Goal: Find specific page/section: Find specific page/section

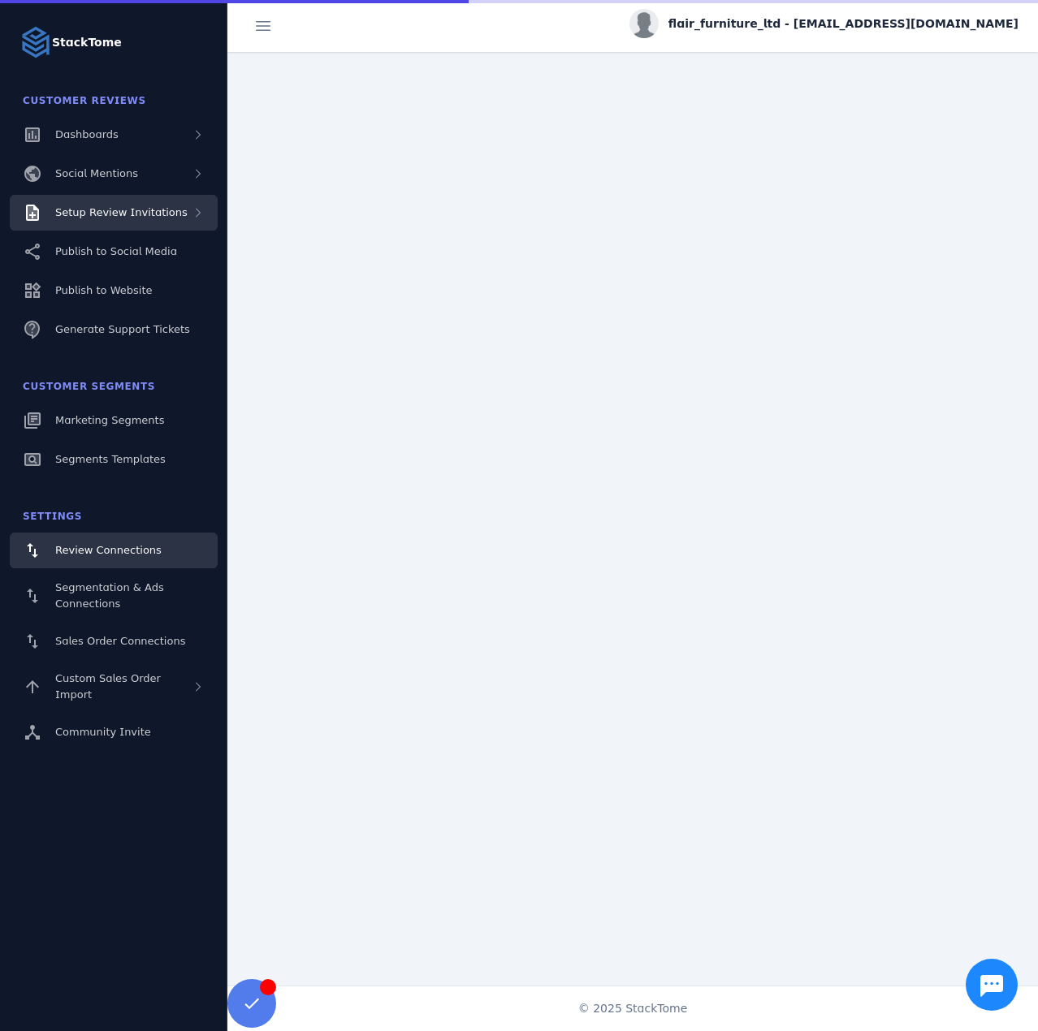
click at [143, 197] on div "Setup Review Invitations" at bounding box center [114, 213] width 208 height 36
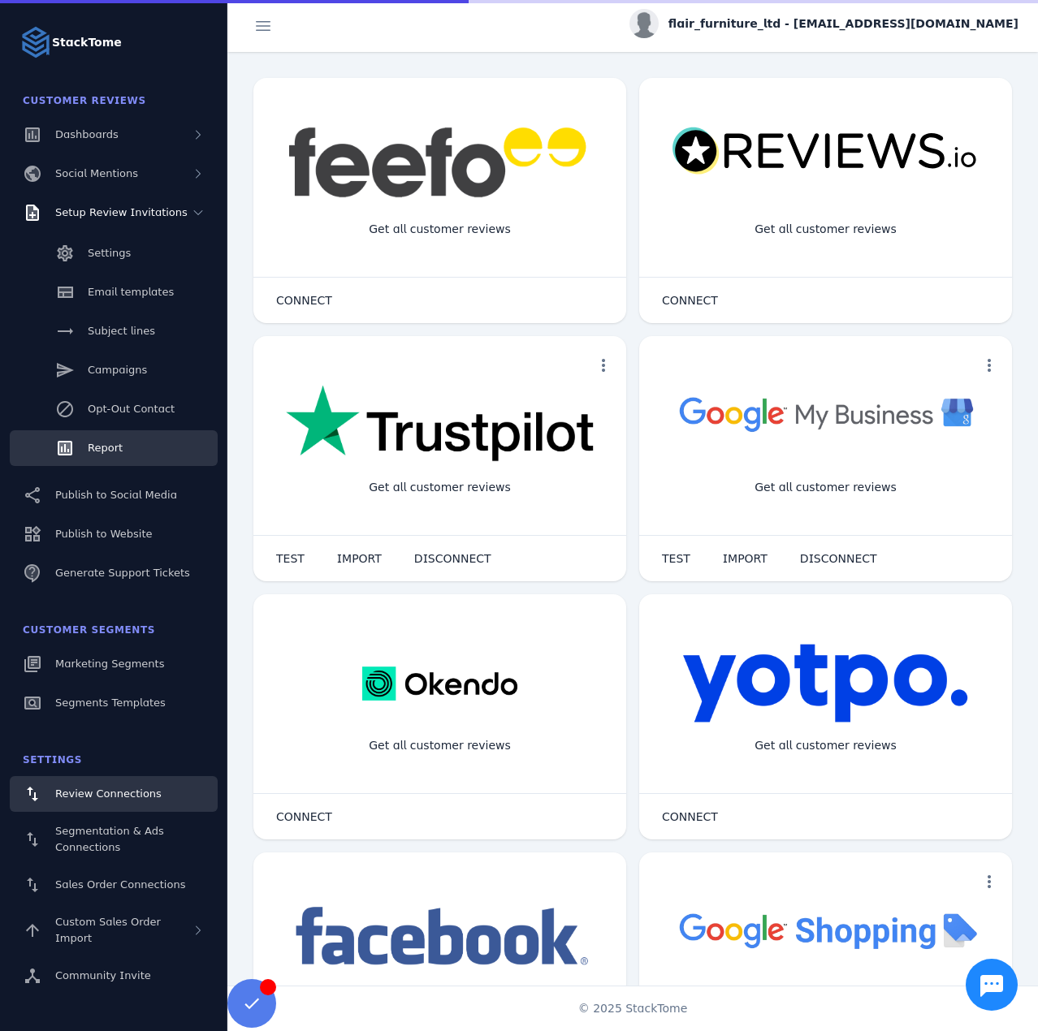
click at [111, 436] on link "Report" at bounding box center [114, 448] width 208 height 36
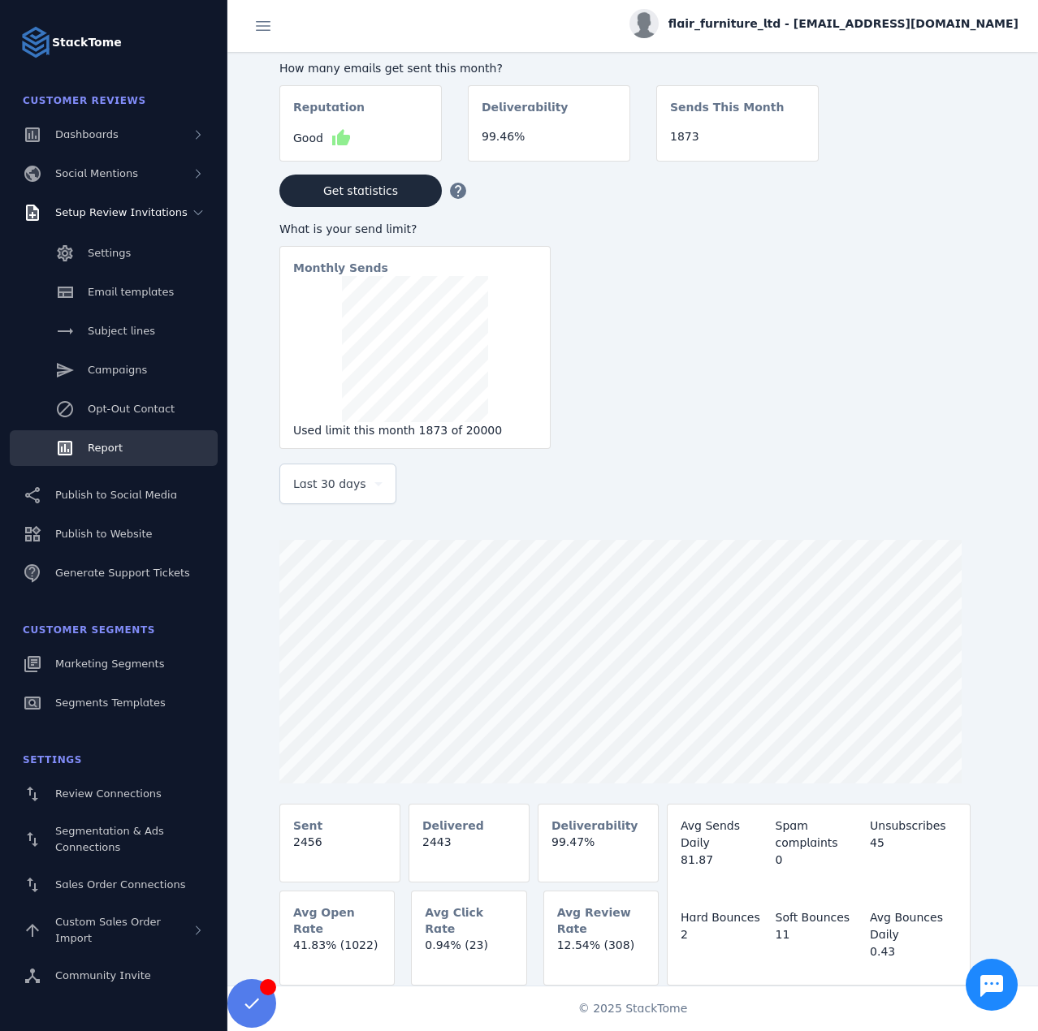
click at [332, 499] on div "Last 30 days" at bounding box center [337, 483] width 89 height 39
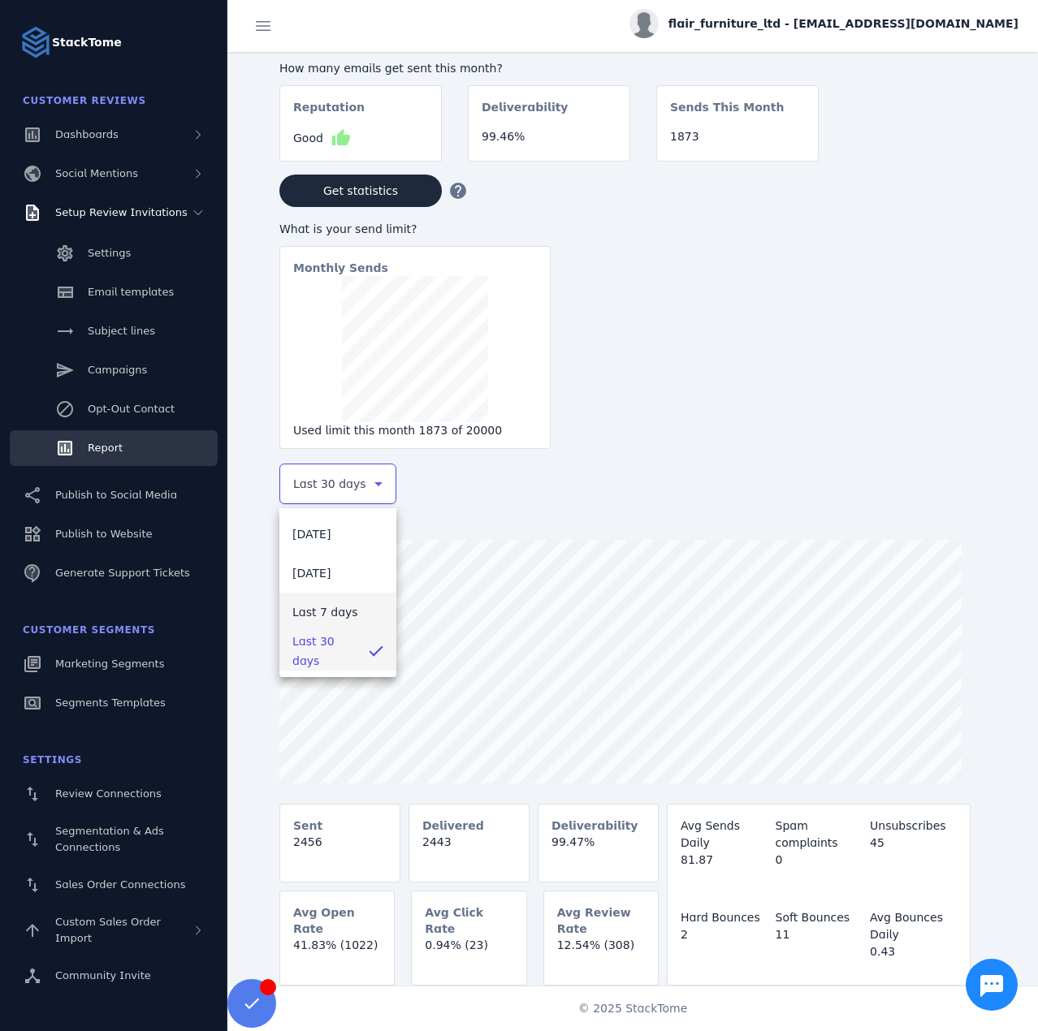
click at [331, 608] on span "Last 7 days" at bounding box center [325, 612] width 66 height 19
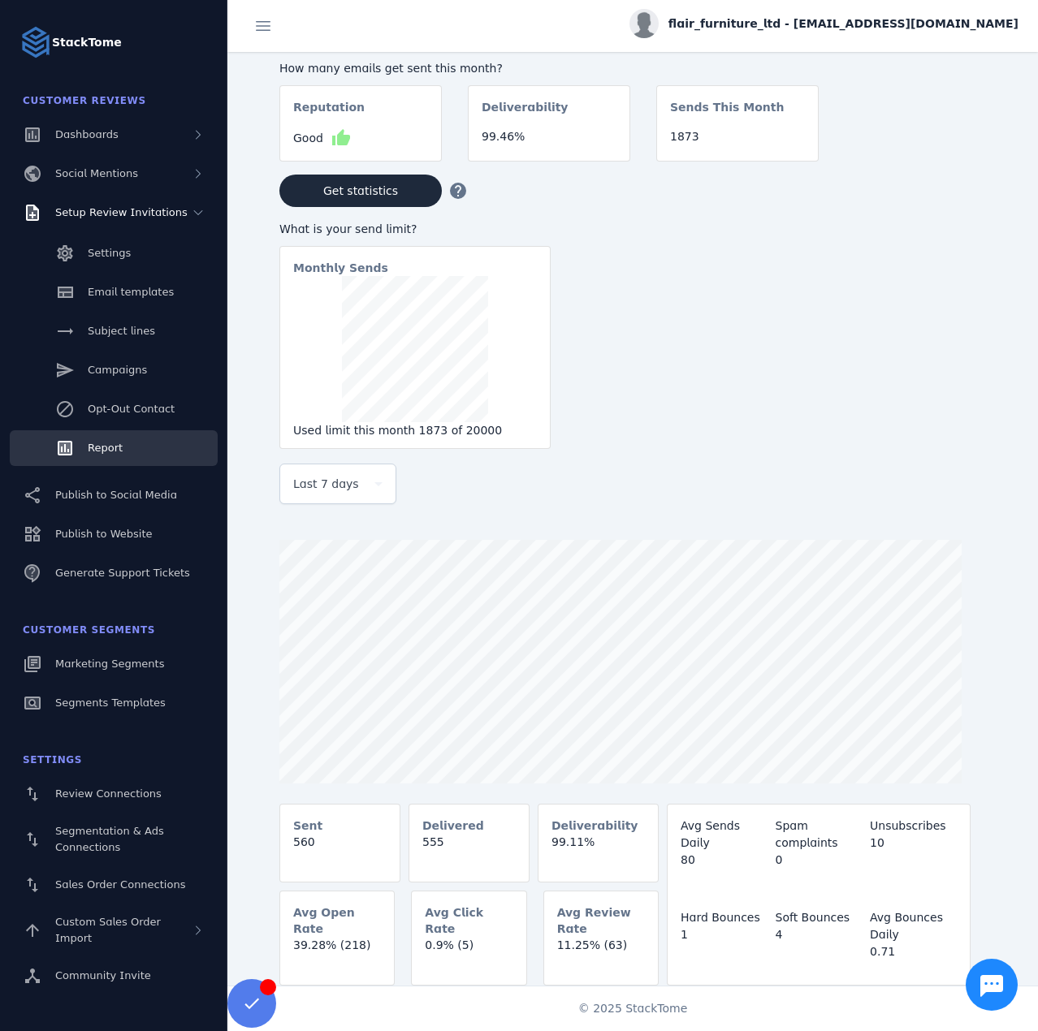
click at [905, 14] on div "flair_furniture_ltd - [EMAIL_ADDRESS][DOMAIN_NAME]" at bounding box center [823, 23] width 389 height 29
click at [963, 149] on span "Sign out" at bounding box center [967, 156] width 47 height 19
